Goal: Information Seeking & Learning: Find specific fact

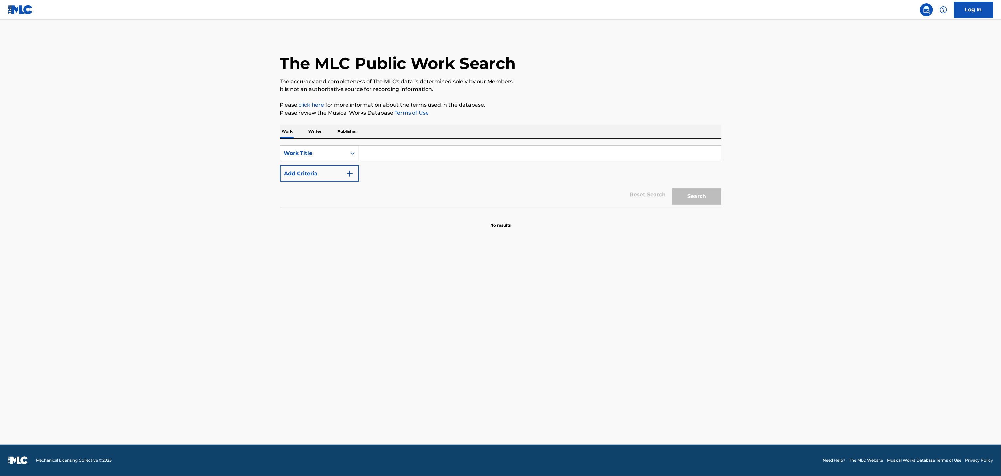
click at [510, 155] on input "Search Form" at bounding box center [540, 154] width 362 height 16
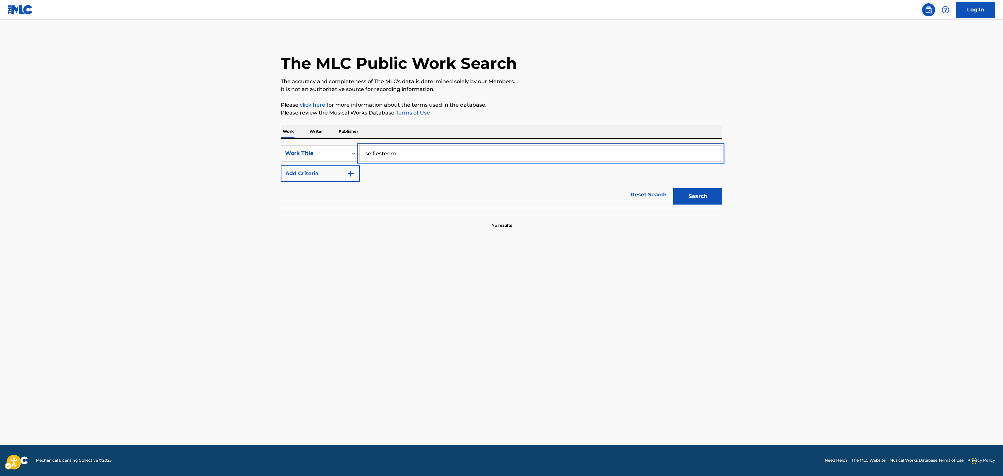
type input "self esteem"
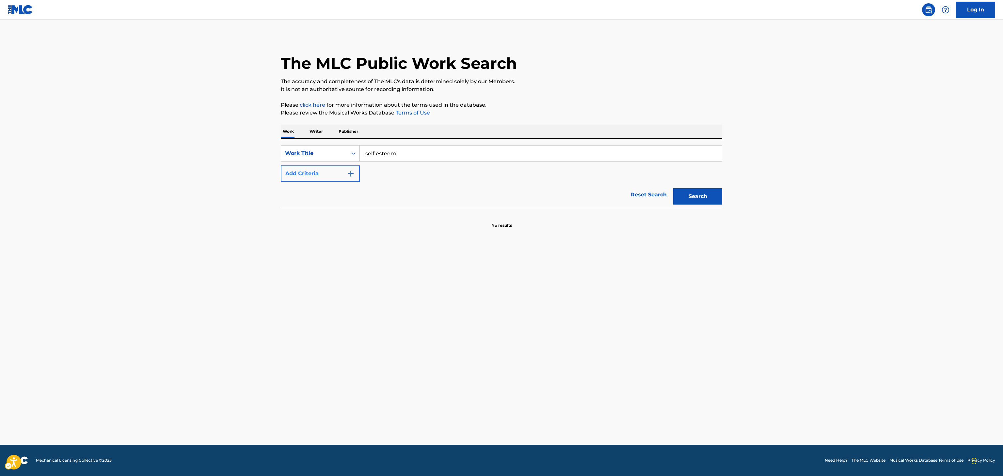
drag, startPoint x: 319, startPoint y: 163, endPoint x: 333, endPoint y: 171, distance: 16.1
click at [333, 171] on div "SearchWithCriteria4737e5a4-aa83-4e9e-821f-2caa40235c44 Work Title self esteem A…" at bounding box center [501, 163] width 441 height 37
click at [333, 171] on button "Add Criteria" at bounding box center [320, 174] width 79 height 16
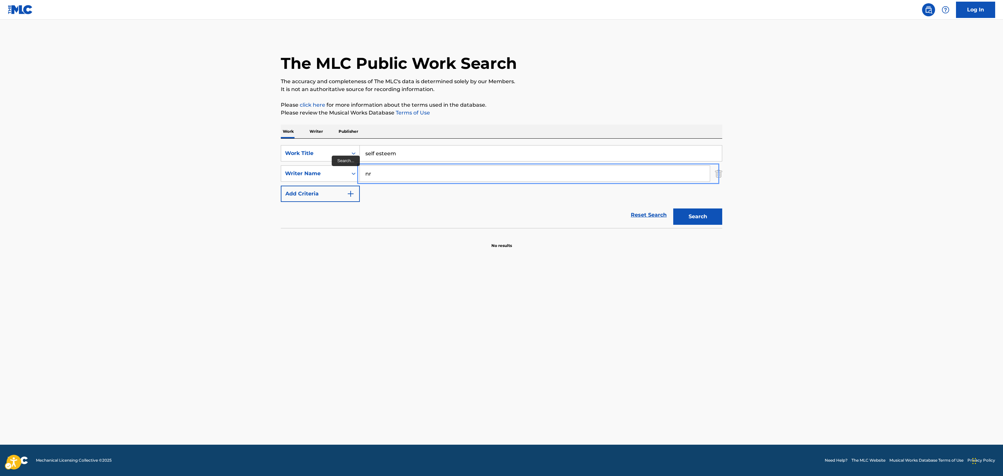
type input "n"
type input "bryson"
click at [673, 209] on button "Search" at bounding box center [697, 217] width 49 height 16
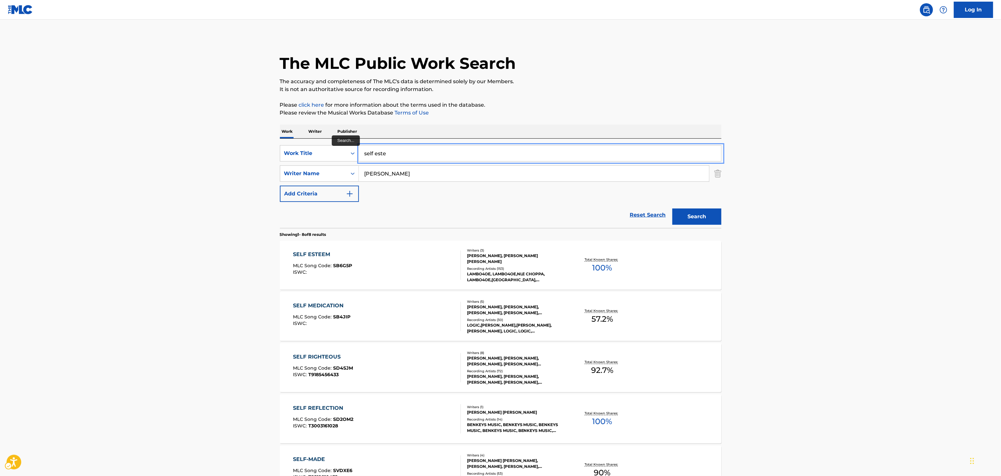
type input "self este"
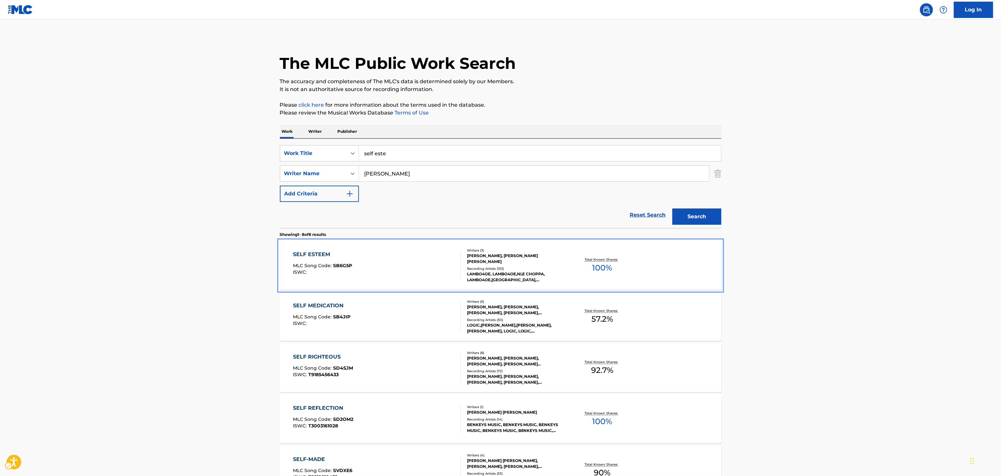
click at [526, 244] on div "SELF ESTEEM MLC Song Code : SB6G5P ISWC : Writers ( 3 ) JOHN MILLER, BRYSON LAS…" at bounding box center [500, 265] width 441 height 49
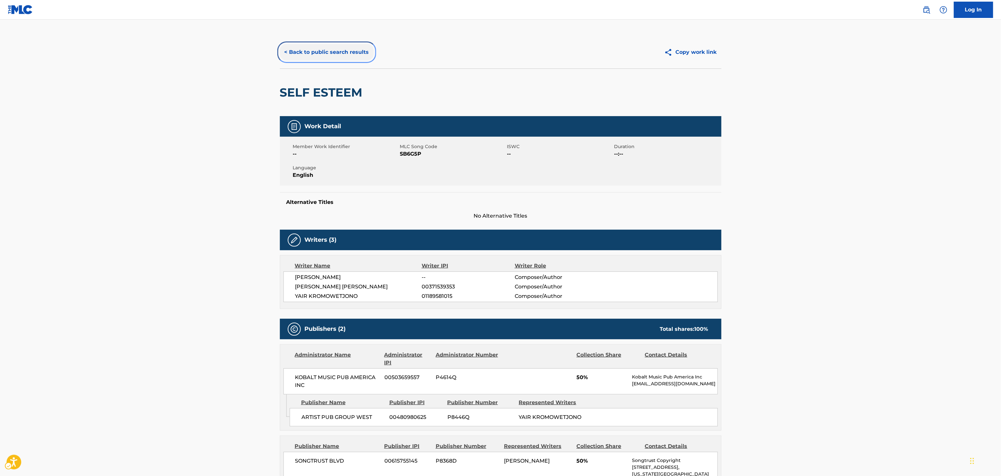
click at [301, 46] on button "< Back to public search results" at bounding box center [327, 52] width 94 height 16
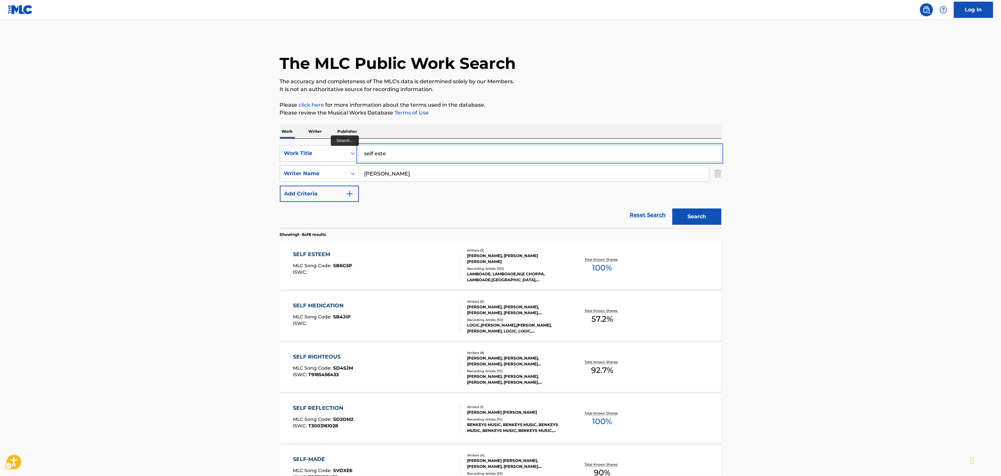
click at [503, 151] on input "self este" at bounding box center [540, 154] width 362 height 16
type input "intro"
click at [381, 173] on input "bryson" at bounding box center [534, 174] width 350 height 16
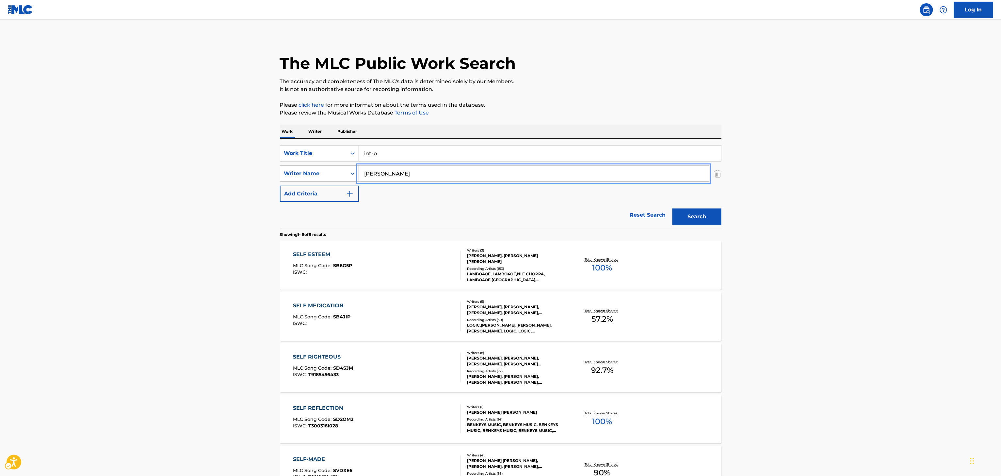
type input "john miller"
click at [672, 209] on button "Search" at bounding box center [696, 217] width 49 height 16
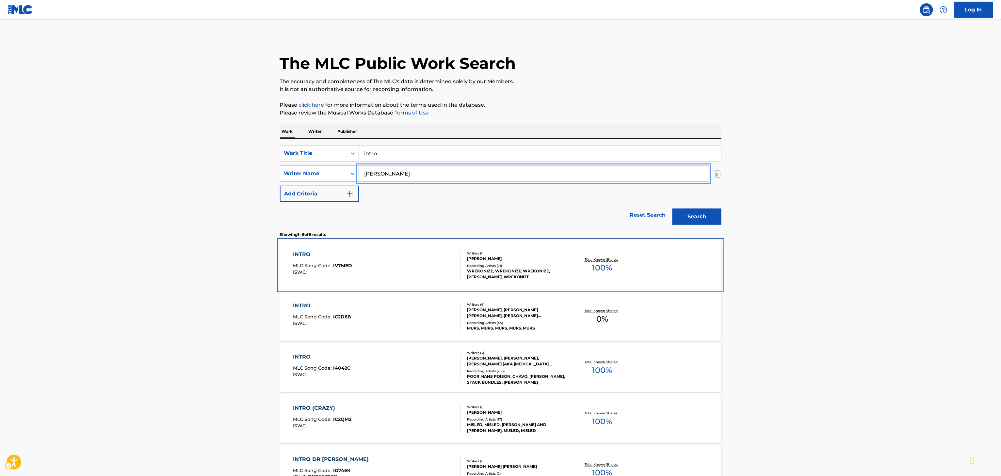
click at [575, 253] on div "INTRO MLC Song Code : IV7MED ISWC : Writers ( 1 ) JOHN MILLER Recording Artists…" at bounding box center [500, 265] width 441 height 49
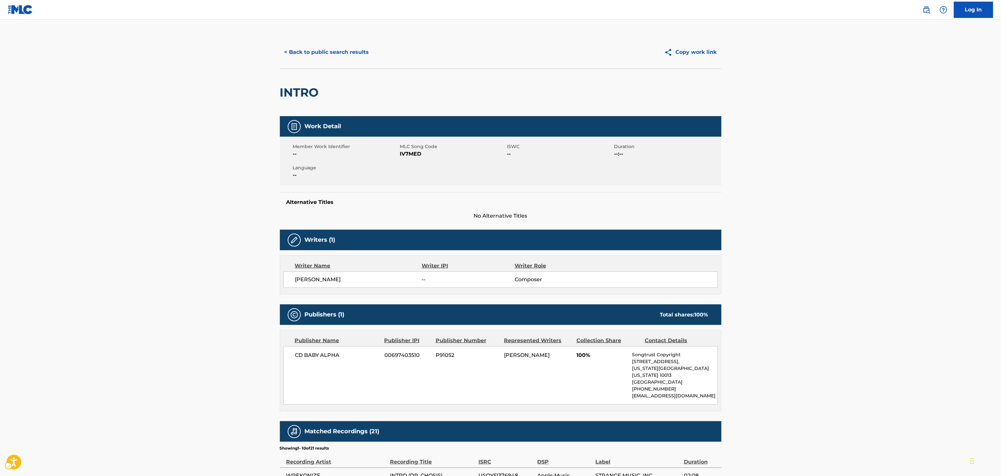
scroll to position [214, 0]
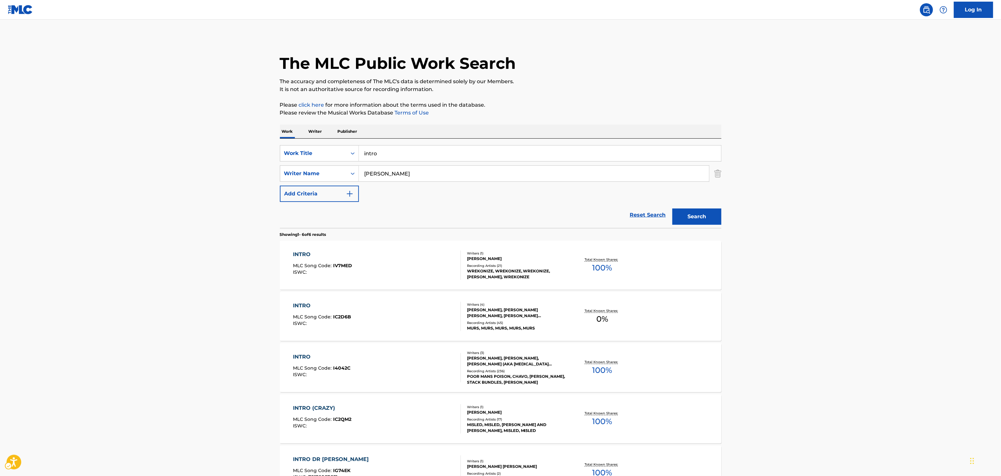
scroll to position [135, 0]
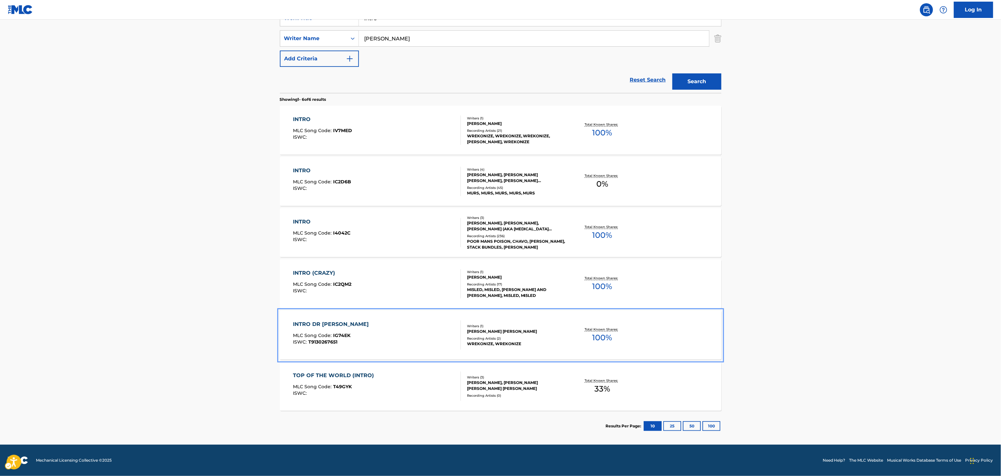
click at [552, 340] on div "Recording Artists ( 2 )" at bounding box center [516, 338] width 99 height 5
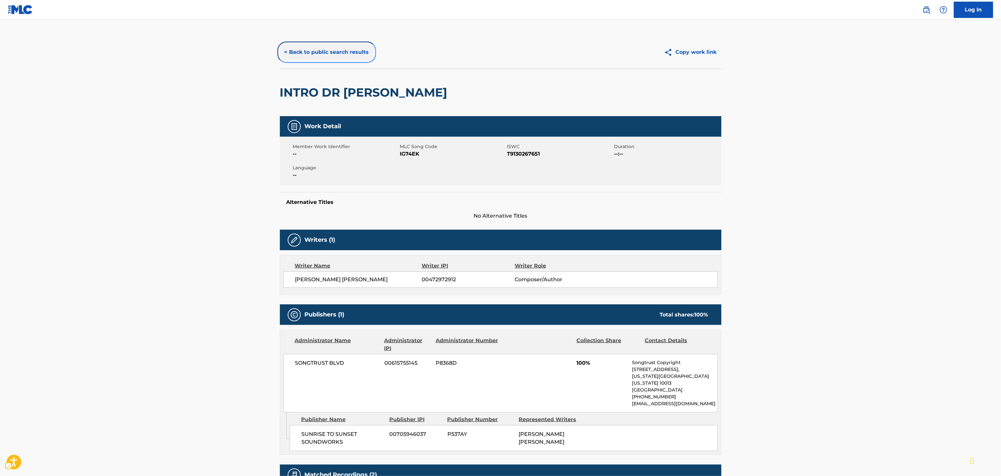
click at [335, 58] on button "< Back to public search results" at bounding box center [327, 52] width 94 height 16
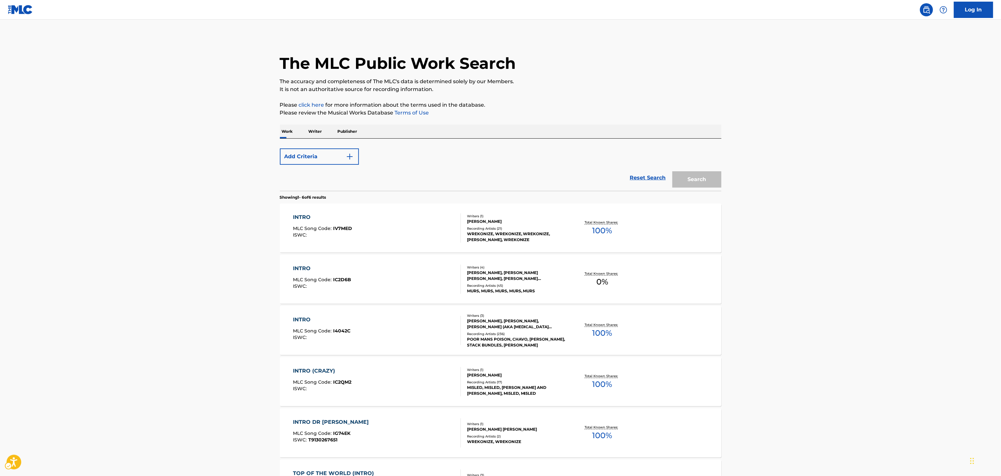
scroll to position [98, 0]
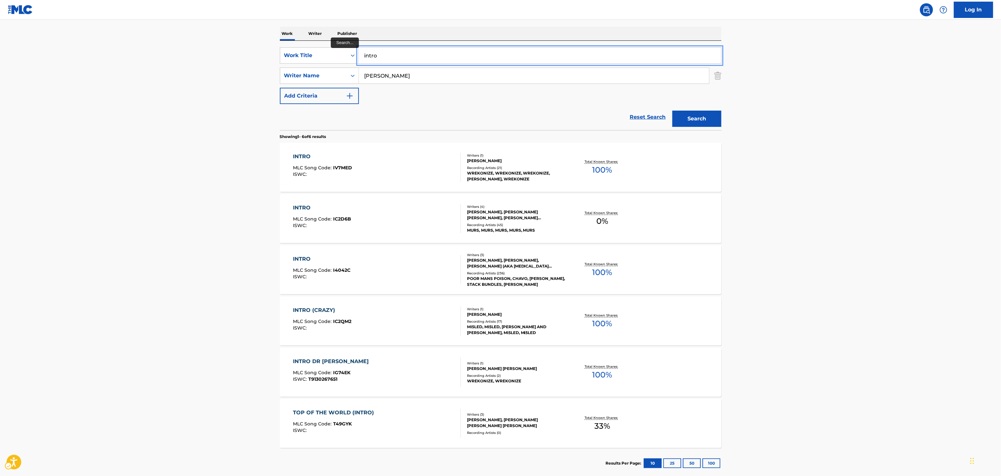
click at [456, 59] on input "intro" at bounding box center [540, 56] width 362 height 16
type input "my life"
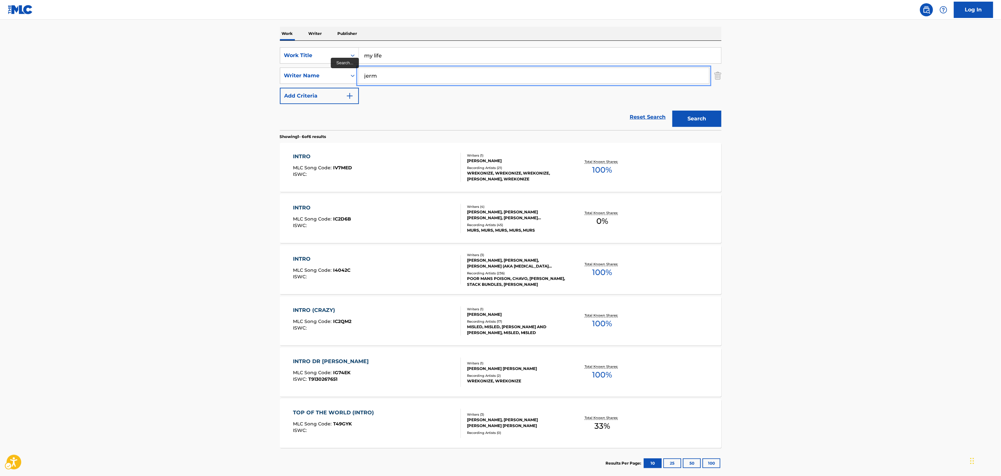
type input "jermaine"
click at [672, 111] on button "Search" at bounding box center [696, 119] width 49 height 16
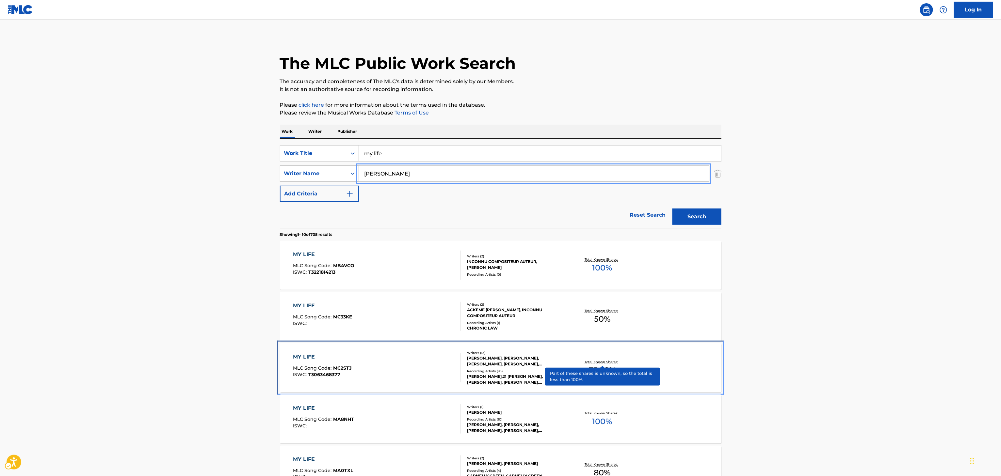
click at [593, 379] on div "MY LIFE MLC Song Code : MC2STJ ISWC : T3063468377 Writers ( 13 ) TERRY MCDANIEL…" at bounding box center [500, 367] width 441 height 49
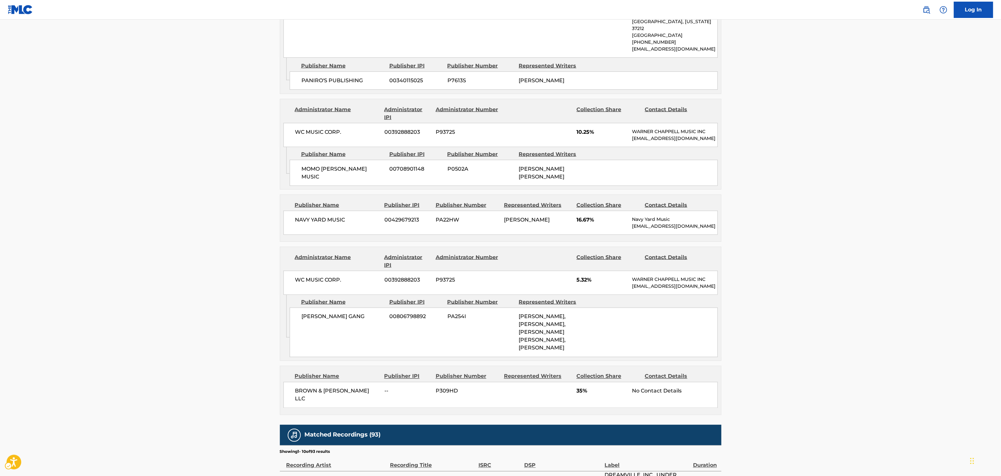
scroll to position [649, 0]
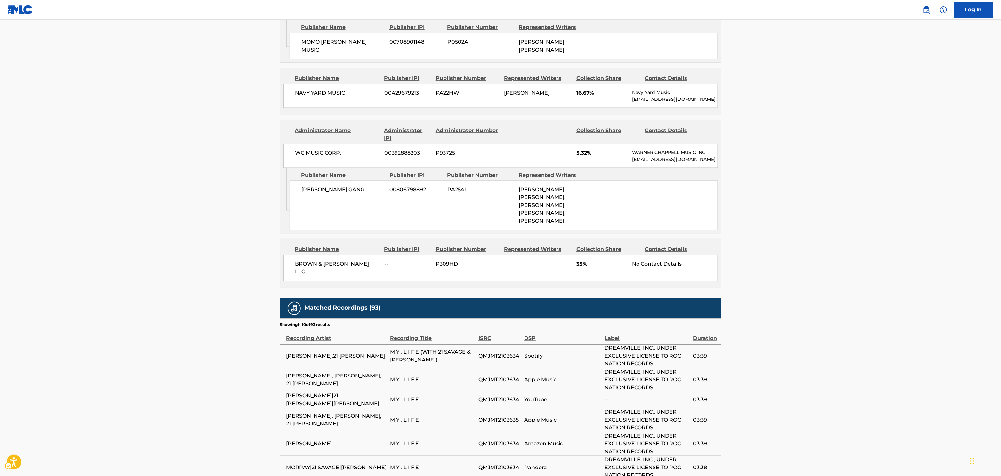
click at [341, 267] on span "BROWN & ROSEN LLC" at bounding box center [337, 269] width 85 height 16
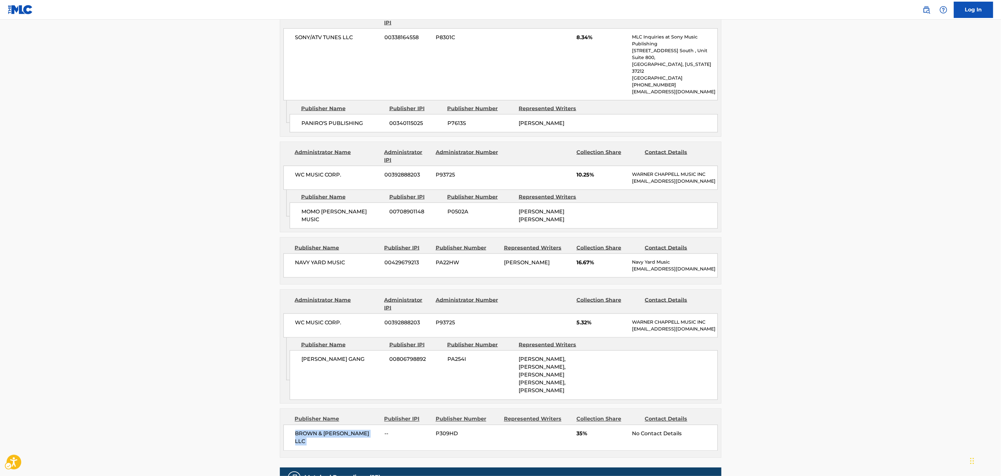
scroll to position [38, 0]
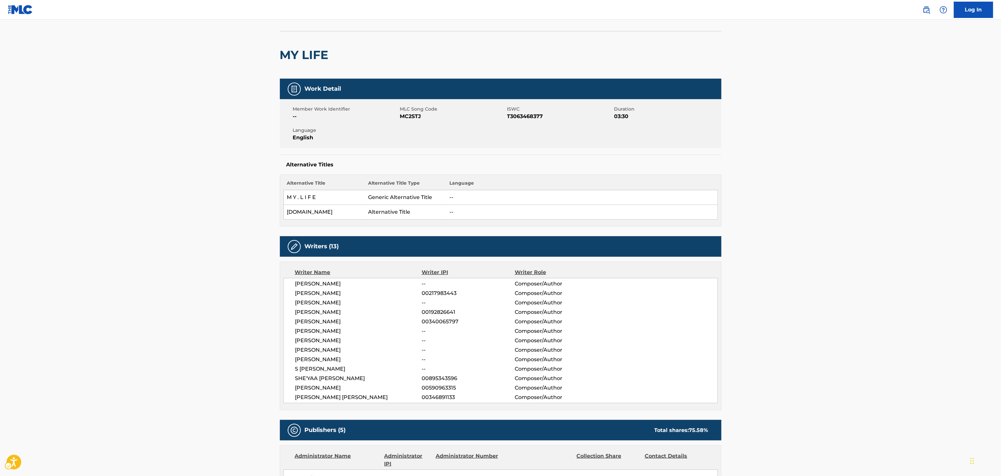
click at [317, 56] on h2 "MY LIFE" at bounding box center [306, 55] width 52 height 15
copy div "MY LIFE"
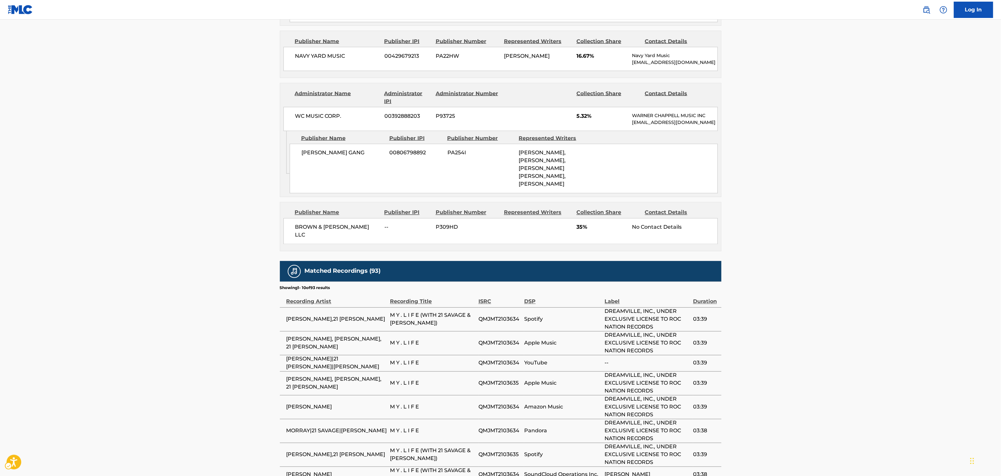
scroll to position [688, 0]
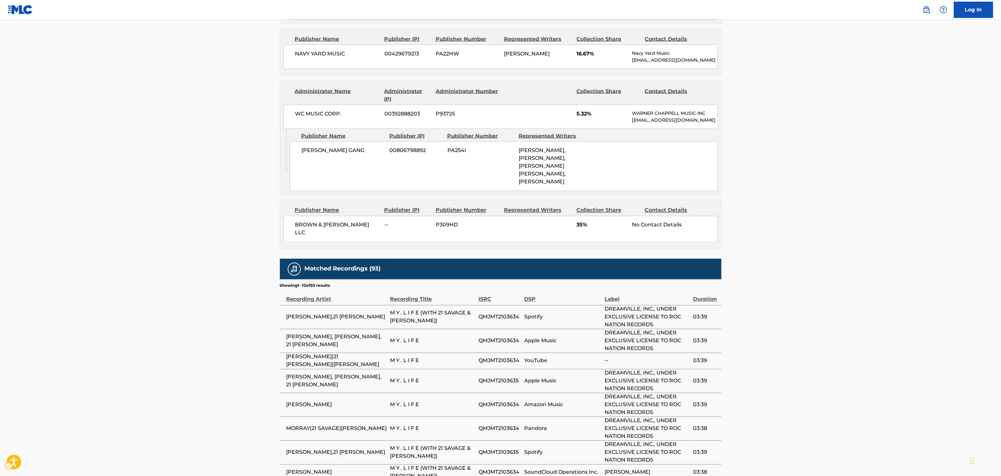
click at [327, 225] on span "BROWN & ROSEN LLC" at bounding box center [337, 229] width 85 height 16
copy div "BROWN & ROSEN LLC"
click at [923, 10] on img "Page Menu" at bounding box center [926, 10] width 8 height 8
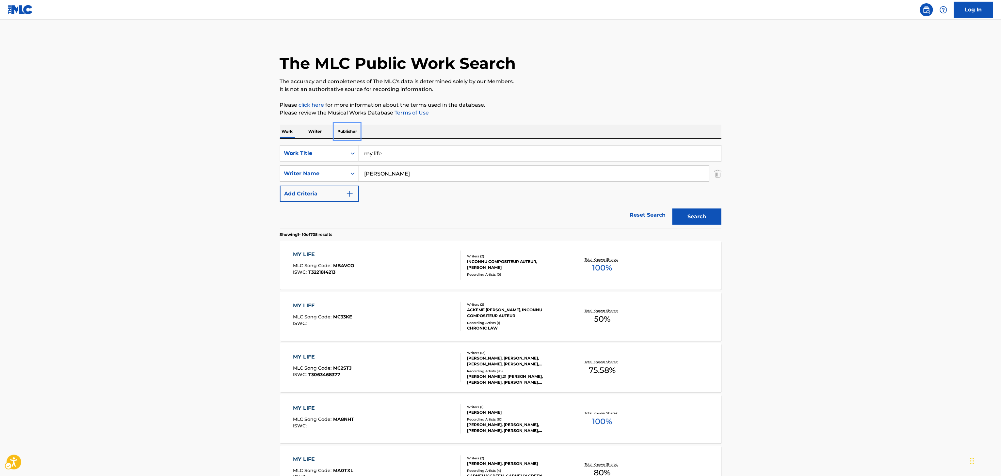
click at [349, 130] on p "Publisher" at bounding box center [348, 132] width 24 height 14
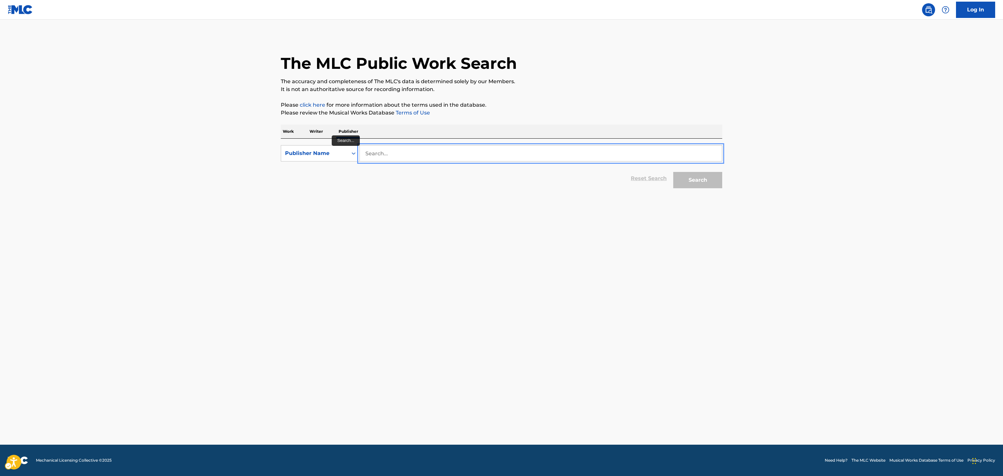
paste input "BROWN & ROSEN LLC"
type input "BROWN & ROSEN LLC"
click at [673, 172] on button "Search" at bounding box center [697, 180] width 49 height 16
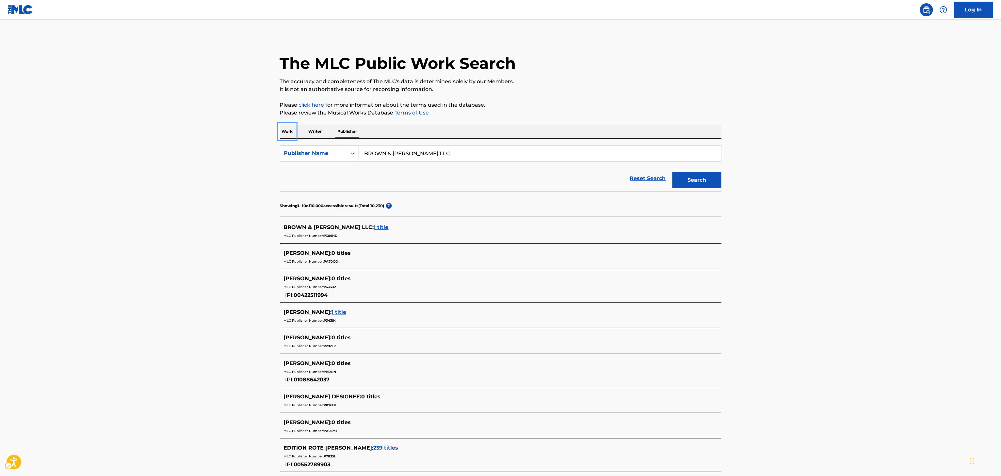
click at [284, 126] on p "Work" at bounding box center [287, 132] width 15 height 14
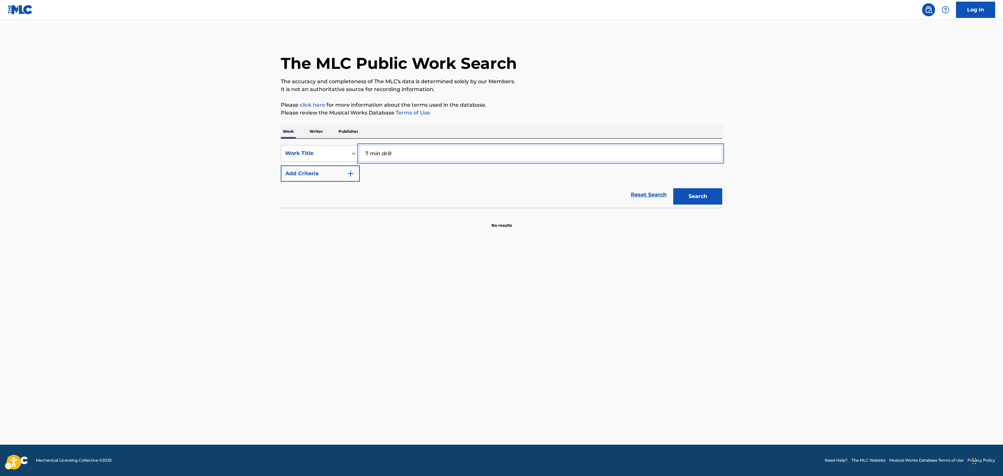
click at [673, 188] on button "Search" at bounding box center [697, 196] width 49 height 16
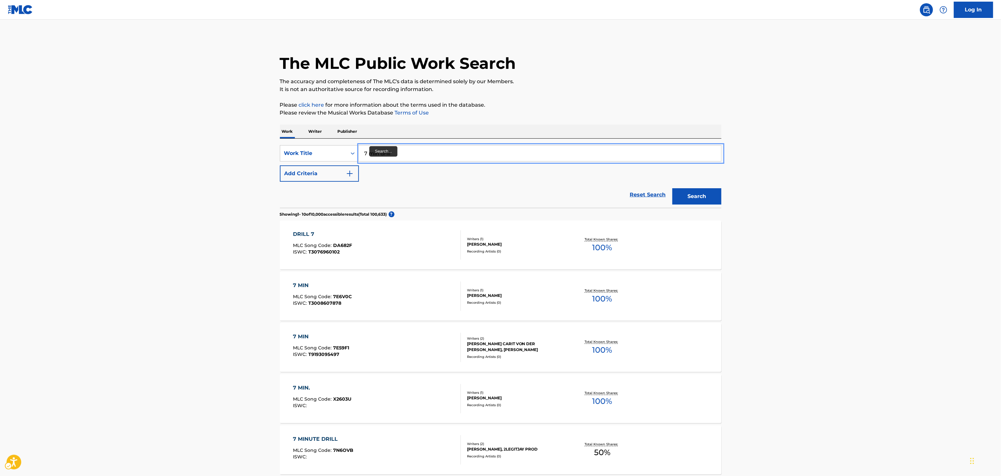
click at [377, 154] on input "7 min drill" at bounding box center [540, 154] width 362 height 16
type input "7 minute drill"
click at [672, 188] on button "Search" at bounding box center [696, 196] width 49 height 16
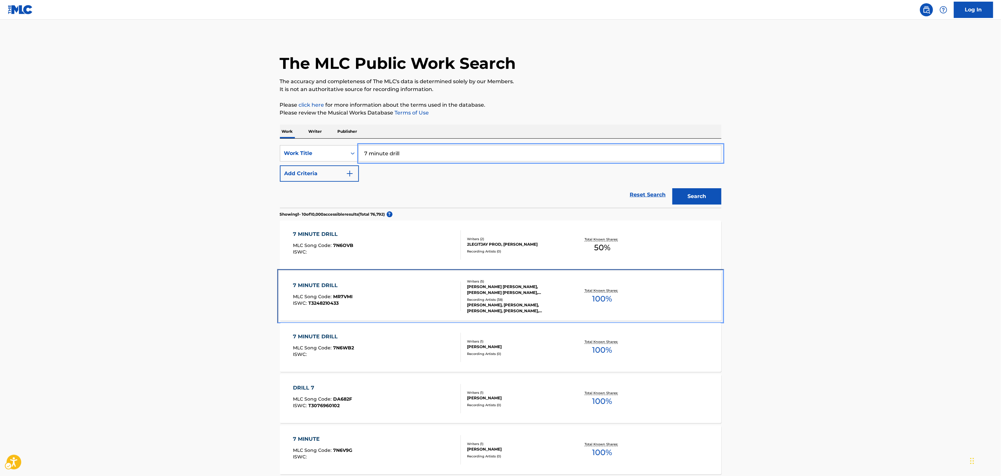
click at [496, 301] on div "Recording Artists ( 38 )" at bounding box center [516, 299] width 99 height 5
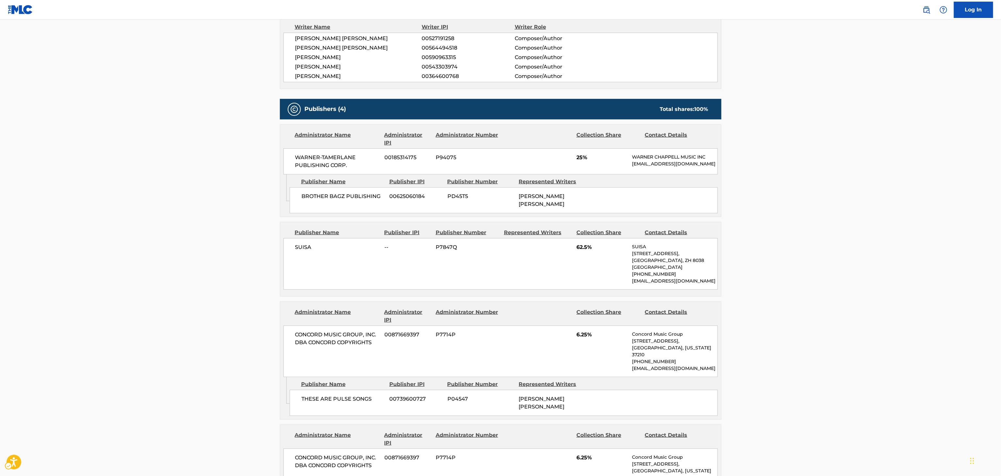
scroll to position [237, 0]
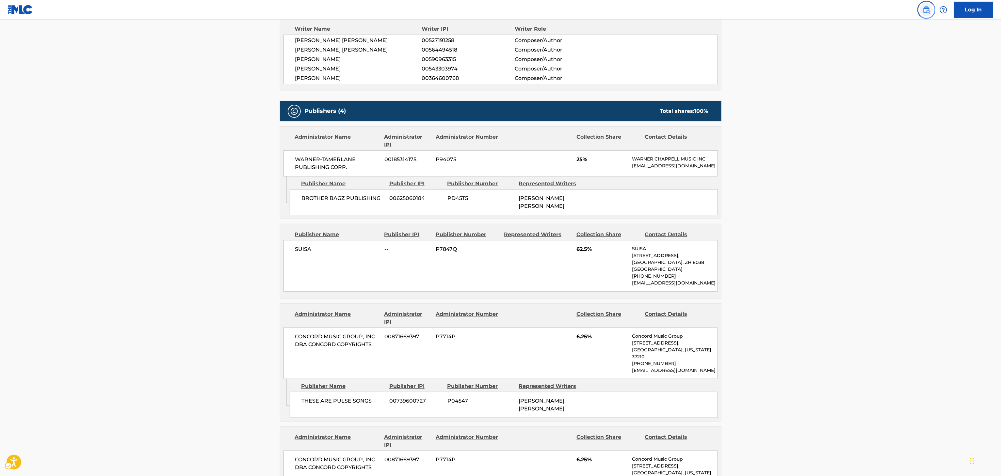
click at [925, 10] on img "Page Menu" at bounding box center [926, 10] width 8 height 8
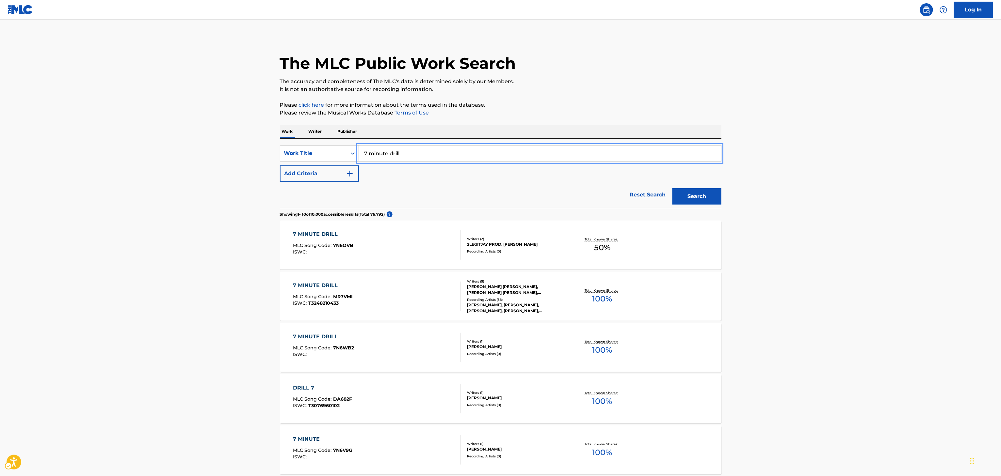
click at [404, 154] on input "7 minute drill" at bounding box center [540, 154] width 362 height 16
type input "o"
click at [280, 166] on button "Add Criteria" at bounding box center [319, 174] width 79 height 16
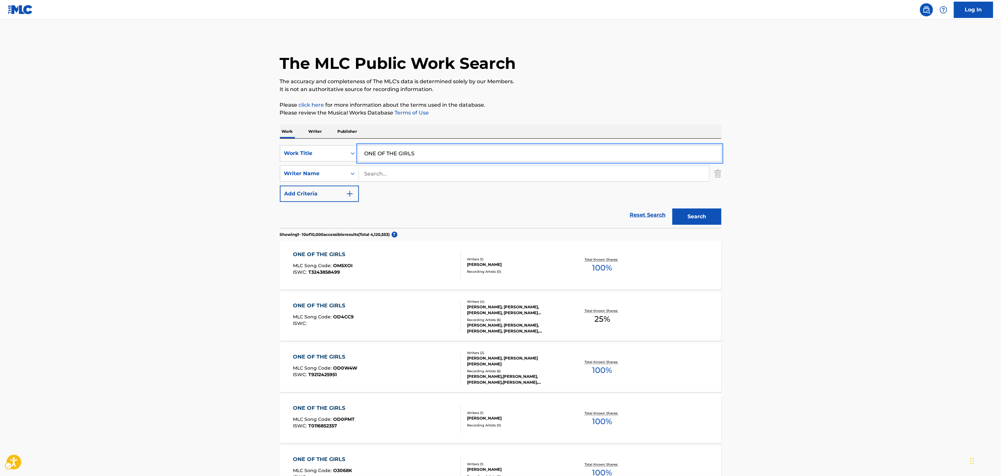
click at [404, 154] on input "ONE OF THE GIRLS" at bounding box center [540, 154] width 362 height 16
click at [404, 154] on input "one da" at bounding box center [540, 154] width 362 height 16
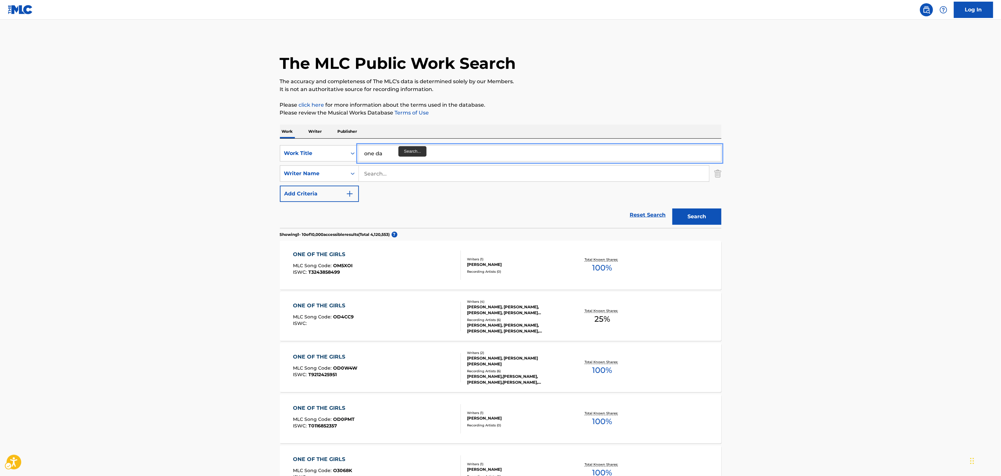
click at [404, 154] on input "one da" at bounding box center [540, 154] width 362 height 16
type input "demonia"
click at [280, 186] on button "Add Criteria" at bounding box center [319, 194] width 79 height 16
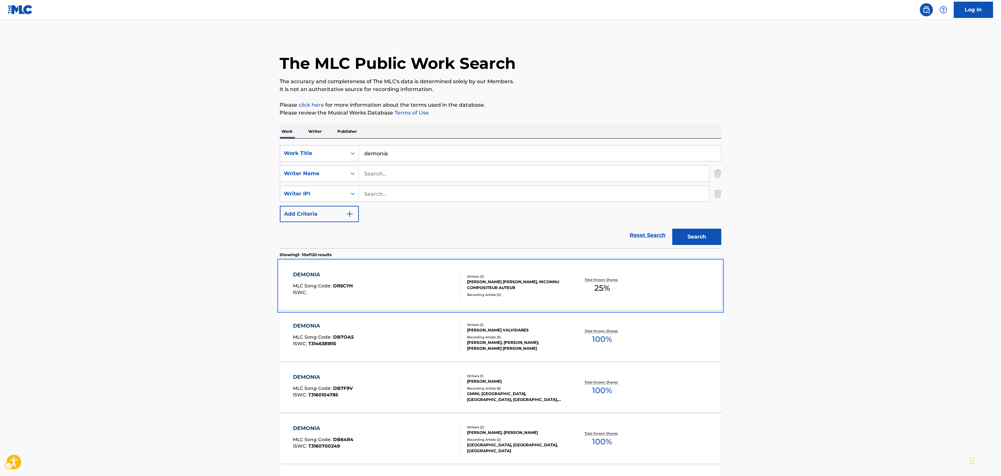
click at [518, 275] on div "Writers ( 2 )" at bounding box center [516, 276] width 99 height 5
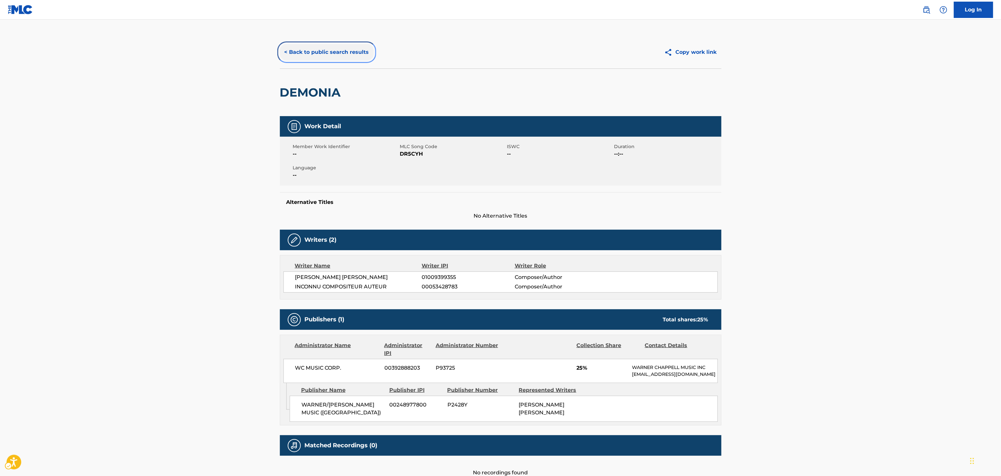
click at [331, 47] on button "< Back to public search results" at bounding box center [327, 52] width 94 height 16
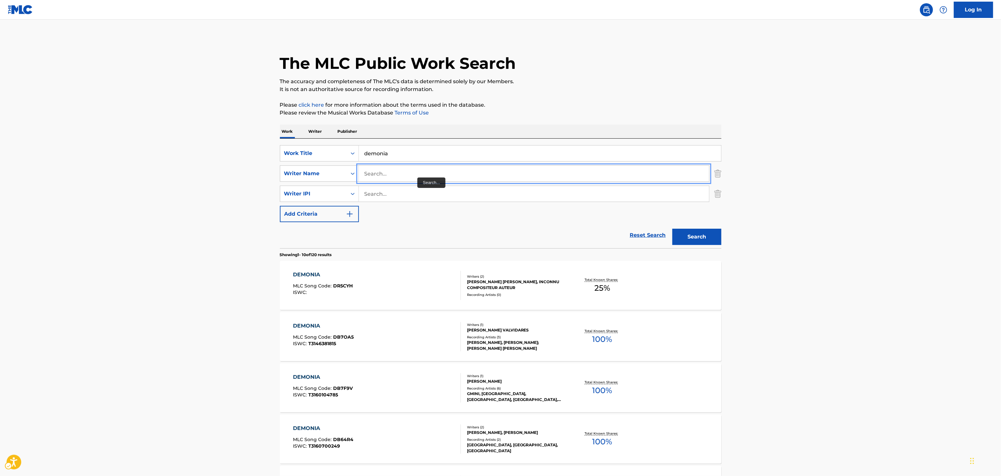
click at [423, 171] on input "Search..." at bounding box center [534, 174] width 350 height 16
type input "andrew"
click at [672, 229] on button "Search" at bounding box center [696, 237] width 49 height 16
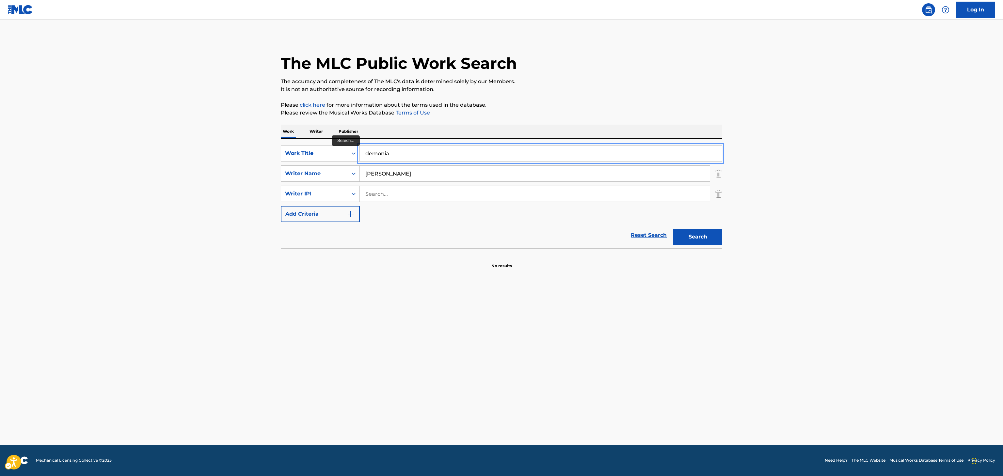
click at [382, 151] on input "demonia" at bounding box center [541, 154] width 362 height 16
type input "i get it"
click at [409, 178] on input "andrew" at bounding box center [535, 174] width 350 height 16
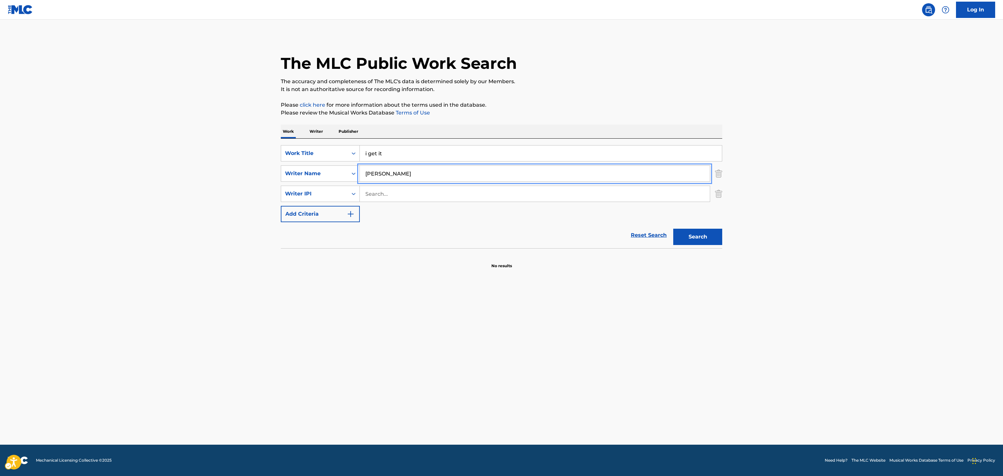
click at [409, 178] on input "andrew" at bounding box center [535, 174] width 350 height 16
type input "nolan"
click at [673, 229] on button "Search" at bounding box center [697, 237] width 49 height 16
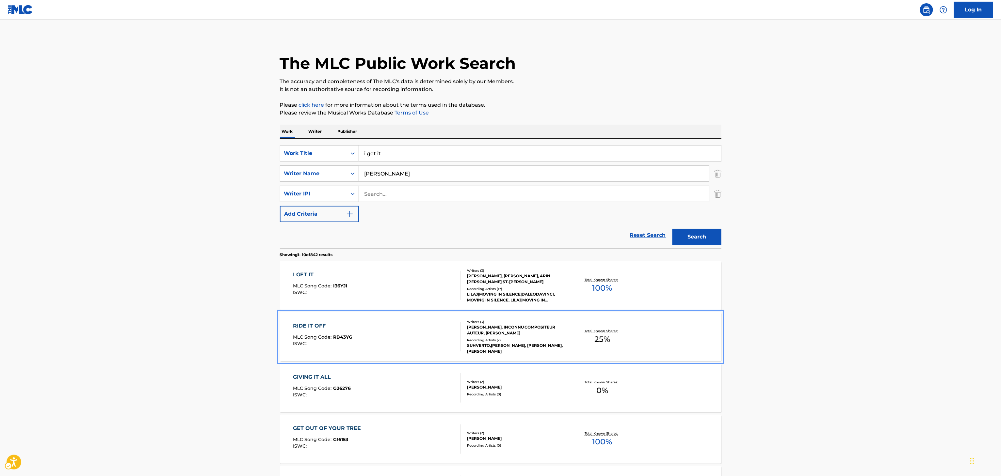
click at [584, 314] on div "RIDE IT OFF MLC Song Code : RB43YG ISWC : Writers ( 3 ) GARFIELD NEUFVILLE, INC…" at bounding box center [500, 336] width 441 height 49
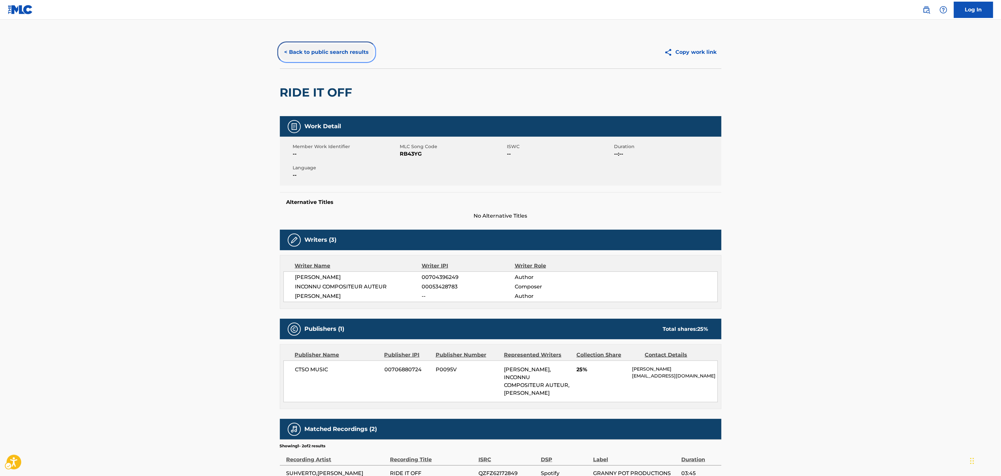
click at [334, 56] on button "< Back to public search results" at bounding box center [327, 52] width 94 height 16
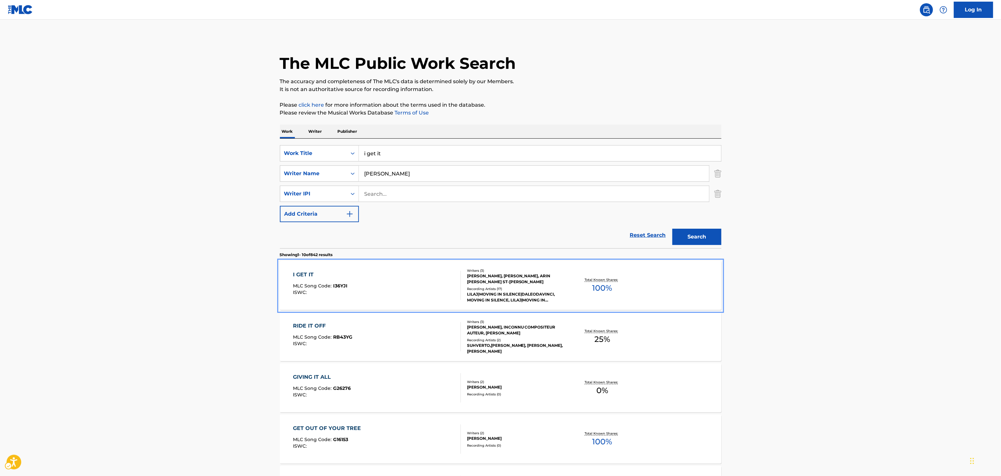
click at [624, 288] on div "Total Known Shares: 100 %" at bounding box center [601, 286] width 73 height 20
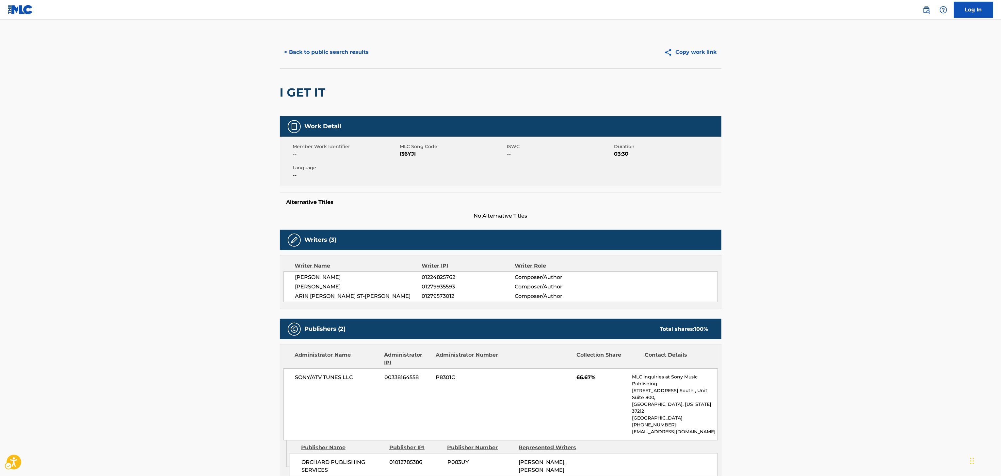
click at [326, 42] on div "< Back to public search results Copy work link" at bounding box center [500, 52] width 441 height 33
click at [333, 52] on button "< Back to public search results" at bounding box center [327, 52] width 94 height 16
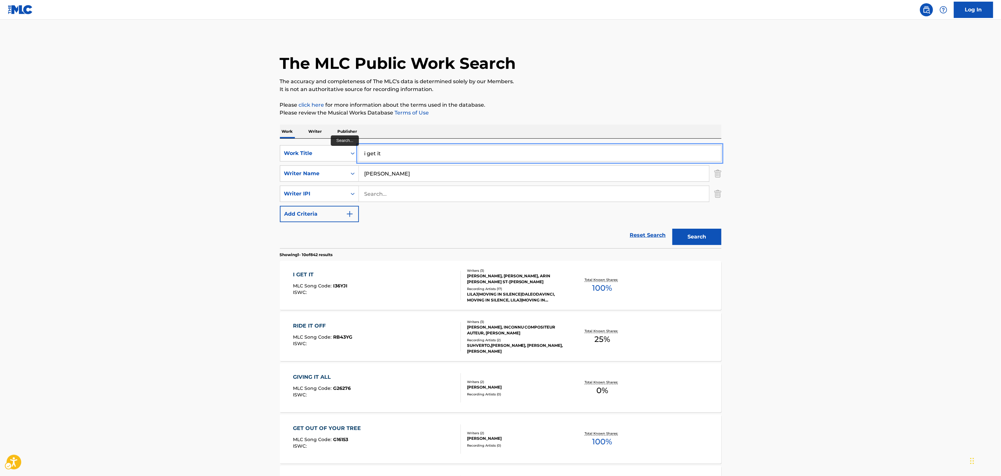
click at [482, 157] on input "i get it" at bounding box center [540, 154] width 362 height 16
type input "turban"
click at [466, 174] on input "nolan" at bounding box center [534, 174] width 350 height 16
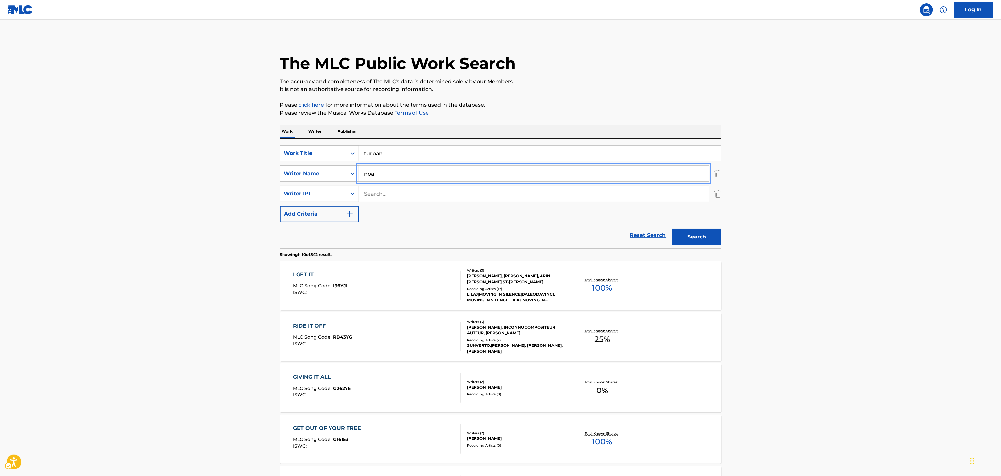
type input "noah smith"
click at [672, 229] on button "Search" at bounding box center [696, 237] width 49 height 16
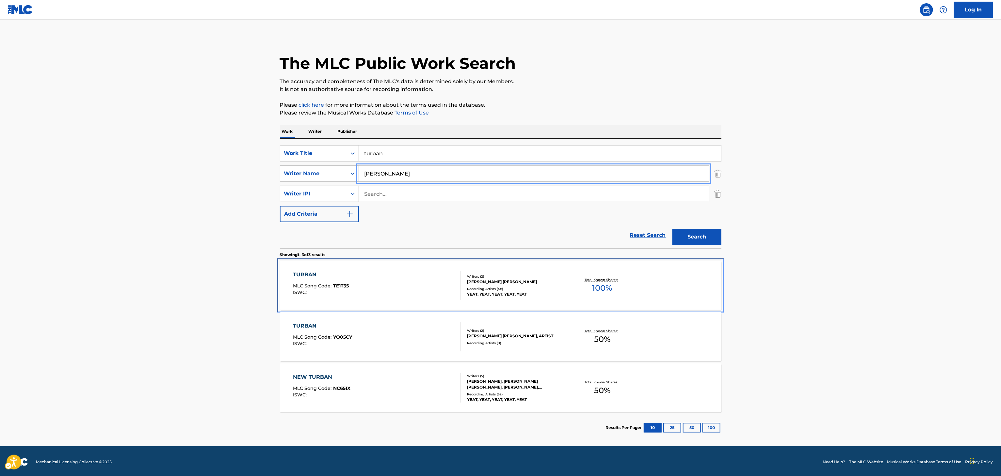
click at [566, 268] on div "TURBAN MLC Song Code : TE1T35 ISWC : Writers ( 2 ) LIL SLATT, NOAH OLIVIER SMIT…" at bounding box center [500, 285] width 441 height 49
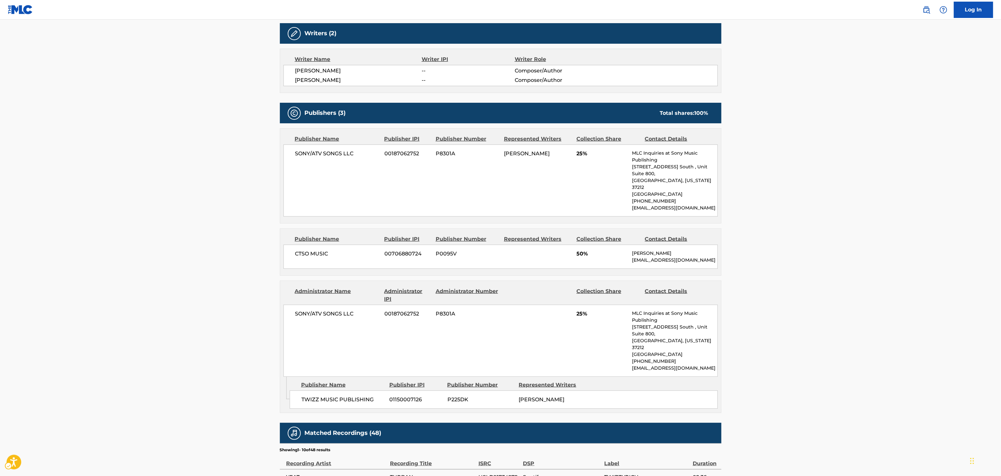
scroll to position [209, 0]
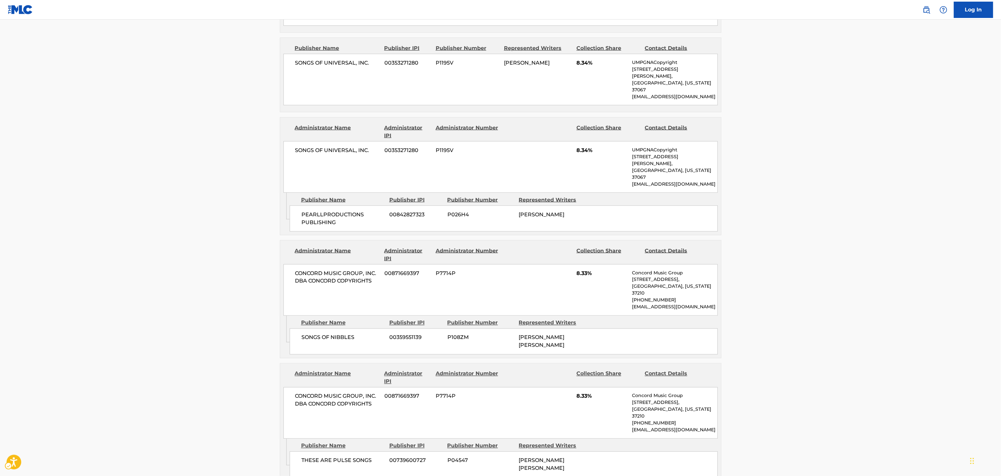
scroll to position [632, 0]
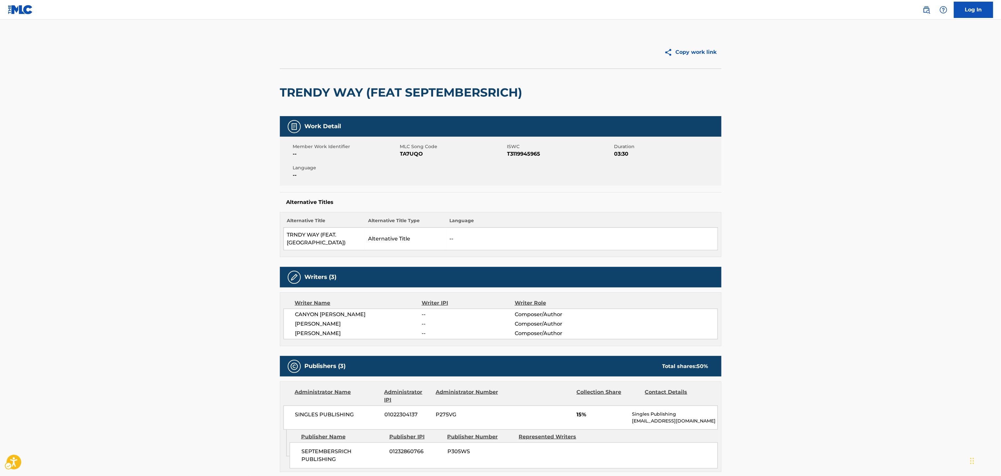
scroll to position [392, 0]
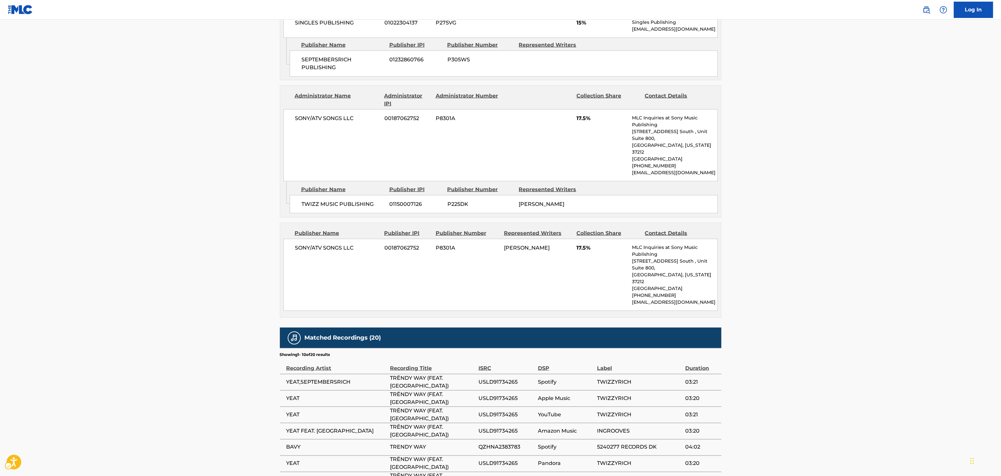
drag, startPoint x: 1002, startPoint y: 111, endPoint x: 997, endPoint y: 311, distance: 199.5
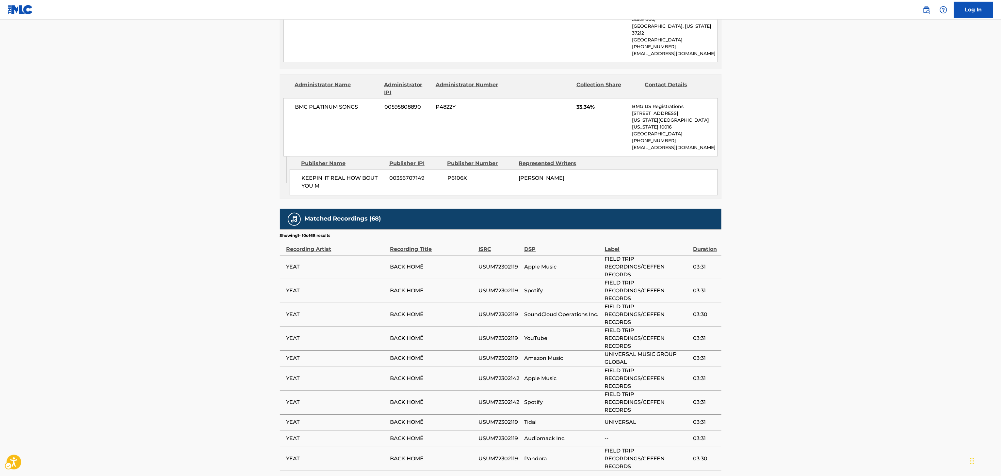
scroll to position [733, 0]
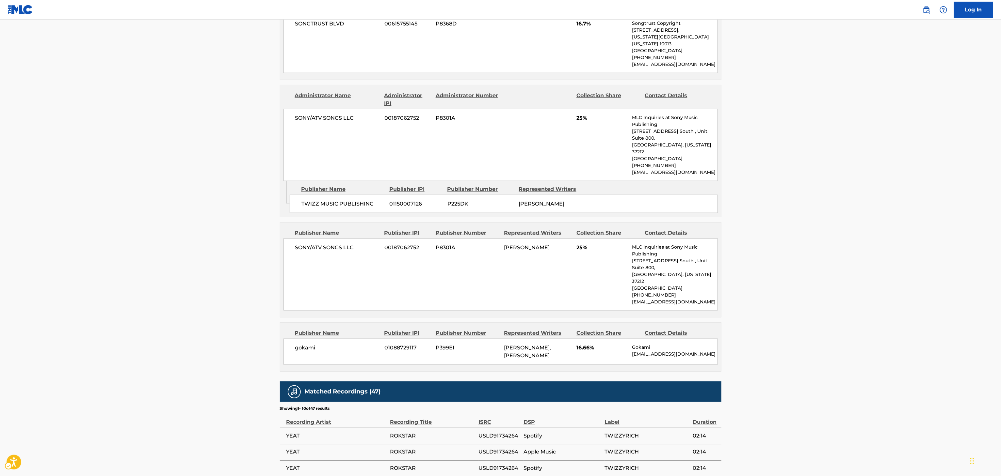
scroll to position [397, 0]
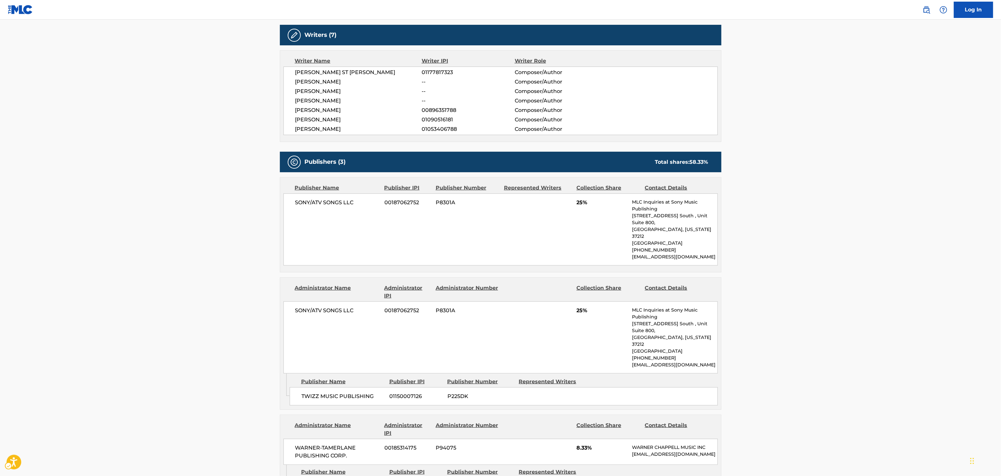
scroll to position [204, 0]
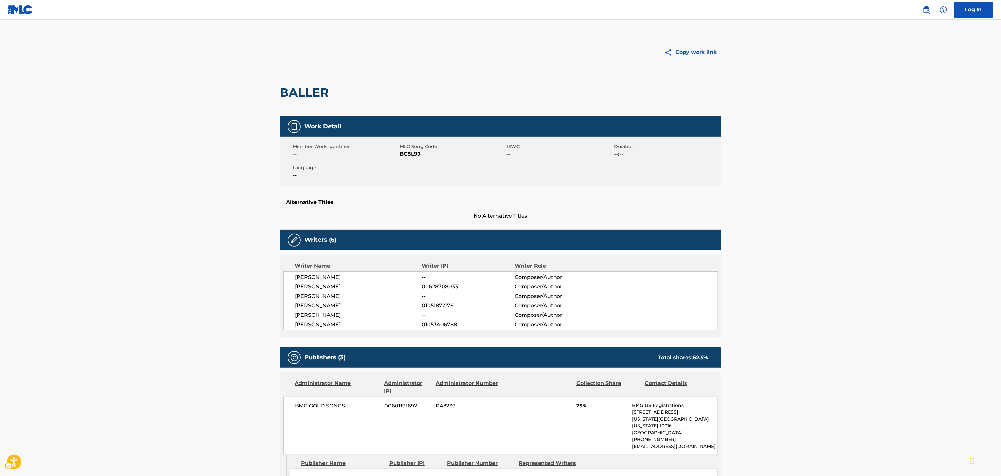
scroll to position [262, 0]
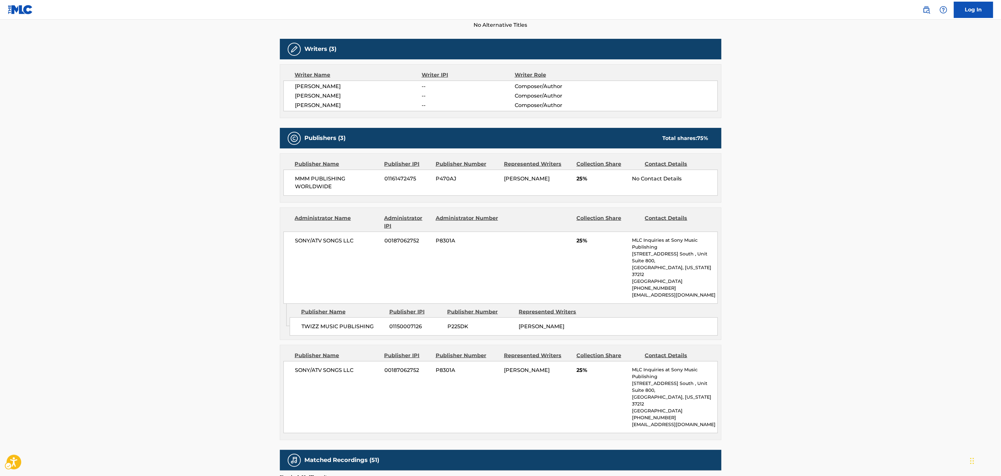
scroll to position [240, 0]
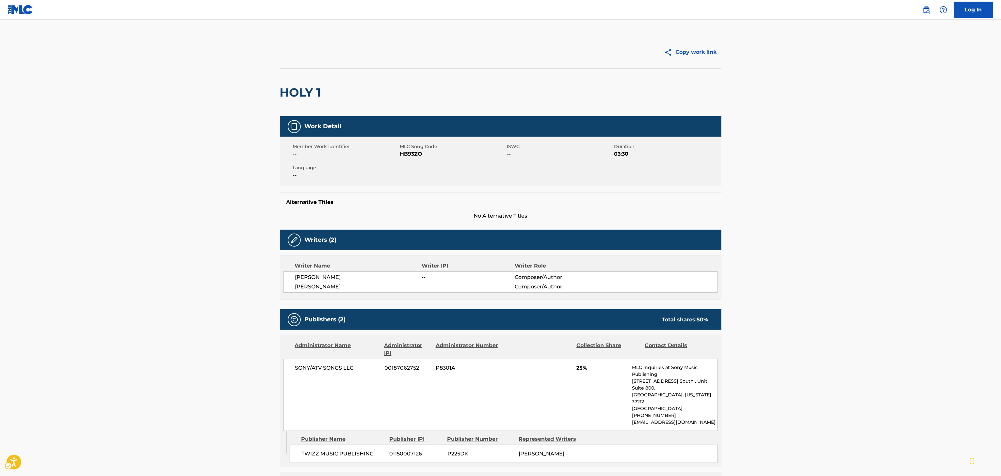
scroll to position [397, 0]
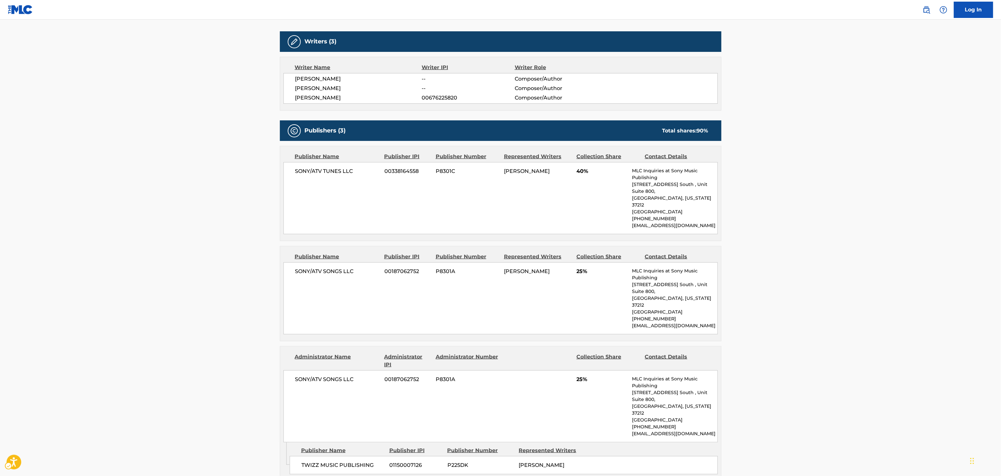
scroll to position [193, 0]
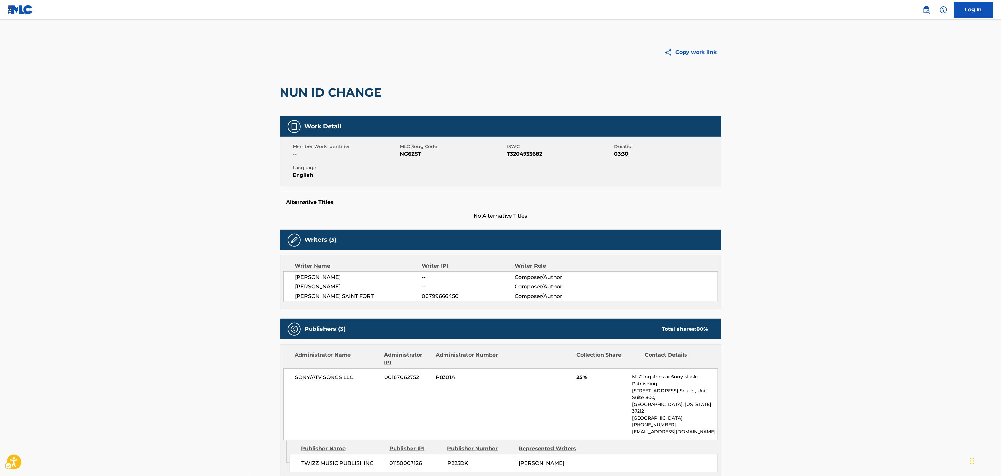
scroll to position [254, 0]
